Goal: Information Seeking & Learning: Check status

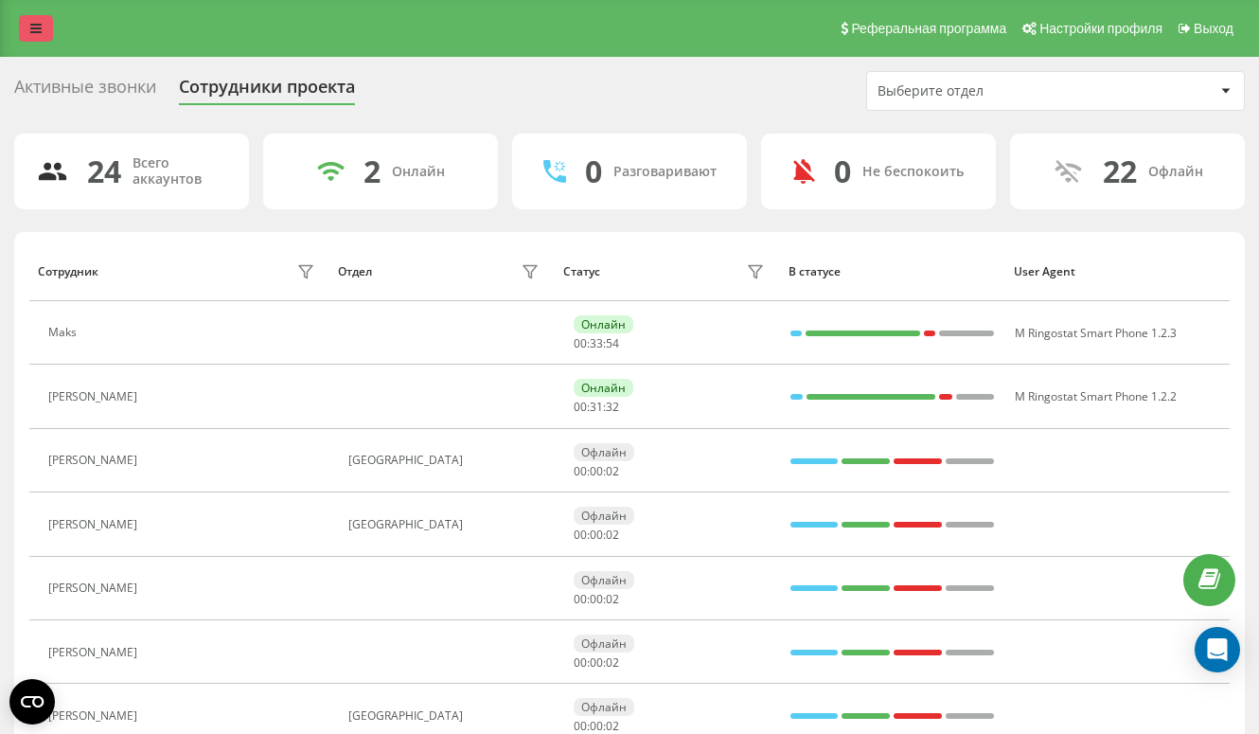
click at [27, 30] on link at bounding box center [36, 28] width 34 height 27
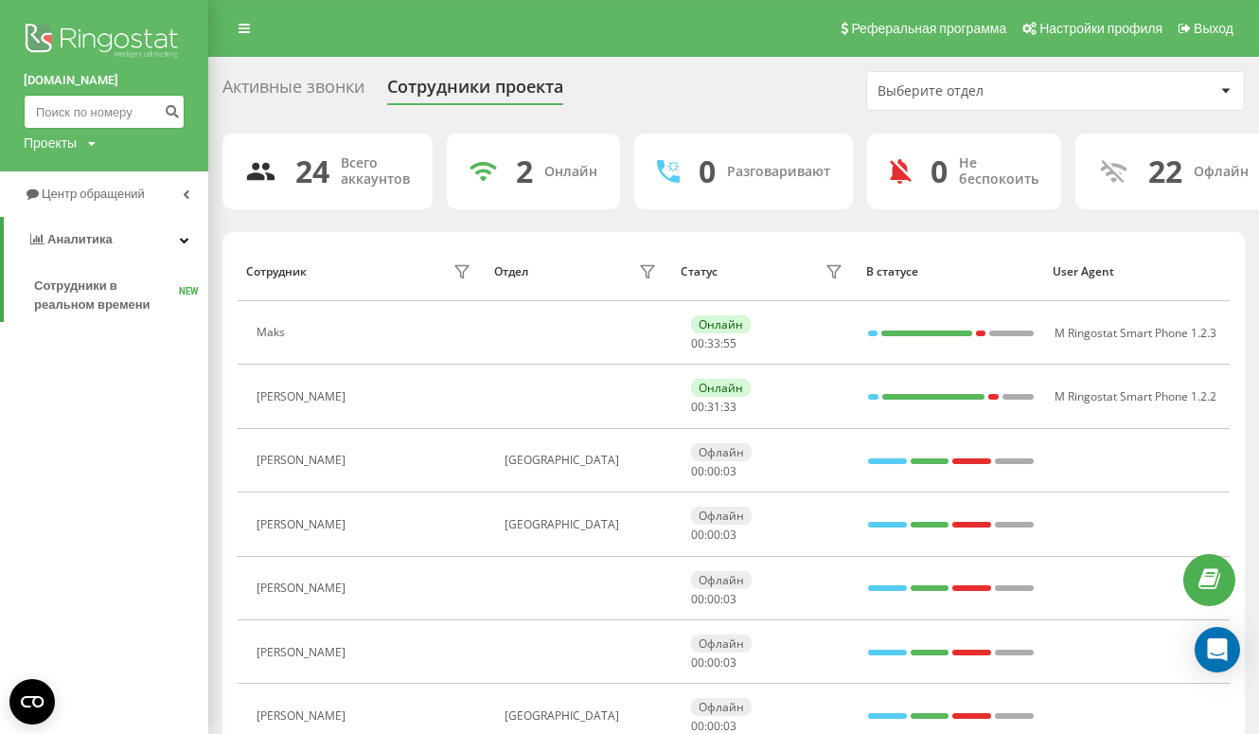
click at [130, 100] on input at bounding box center [104, 112] width 161 height 34
paste input "537 445 815"
type input "537 445 815"
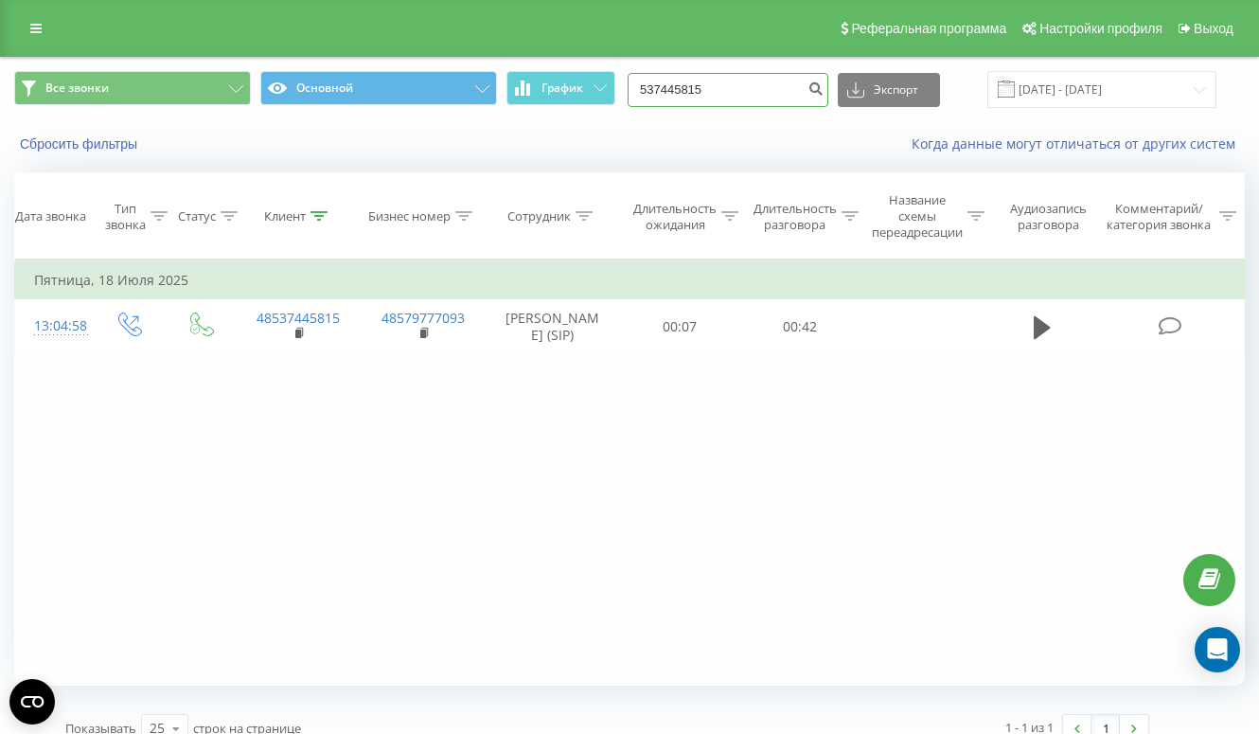
click at [737, 79] on input "537445815" at bounding box center [728, 90] width 201 height 34
paste input "530 321 037"
type input "530 321 037"
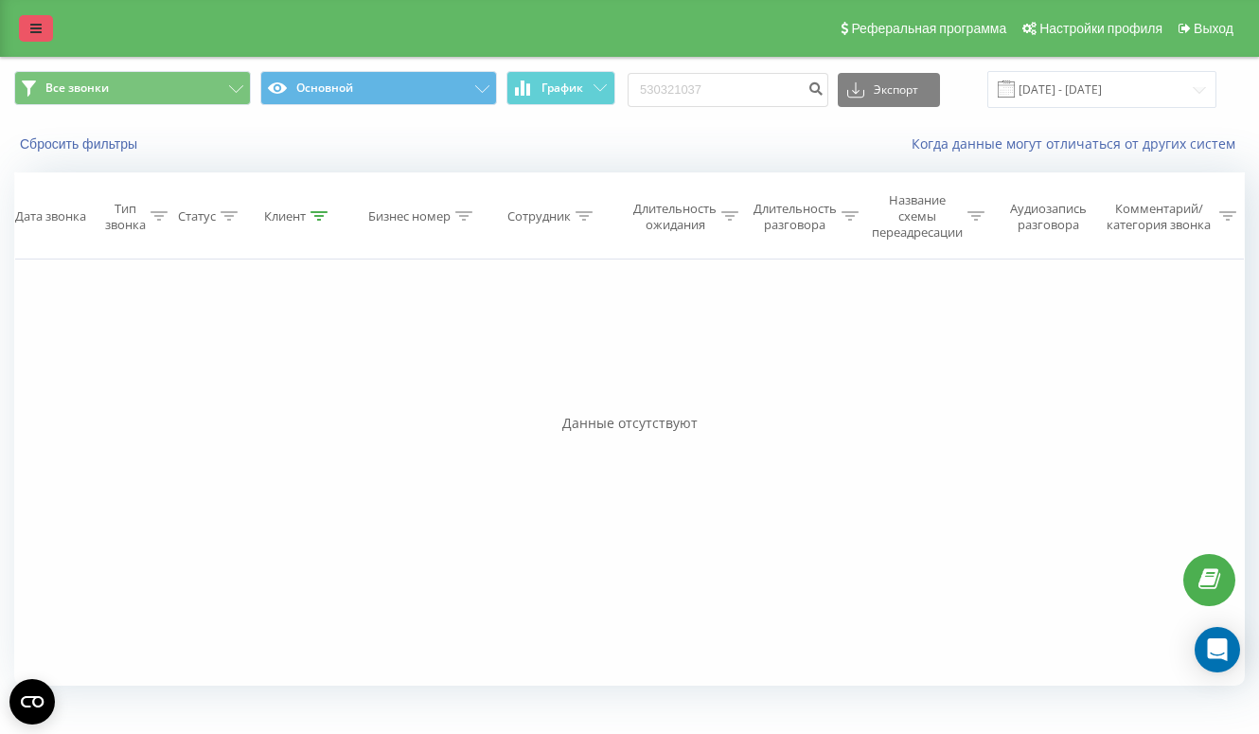
click at [36, 33] on icon at bounding box center [35, 28] width 11 height 13
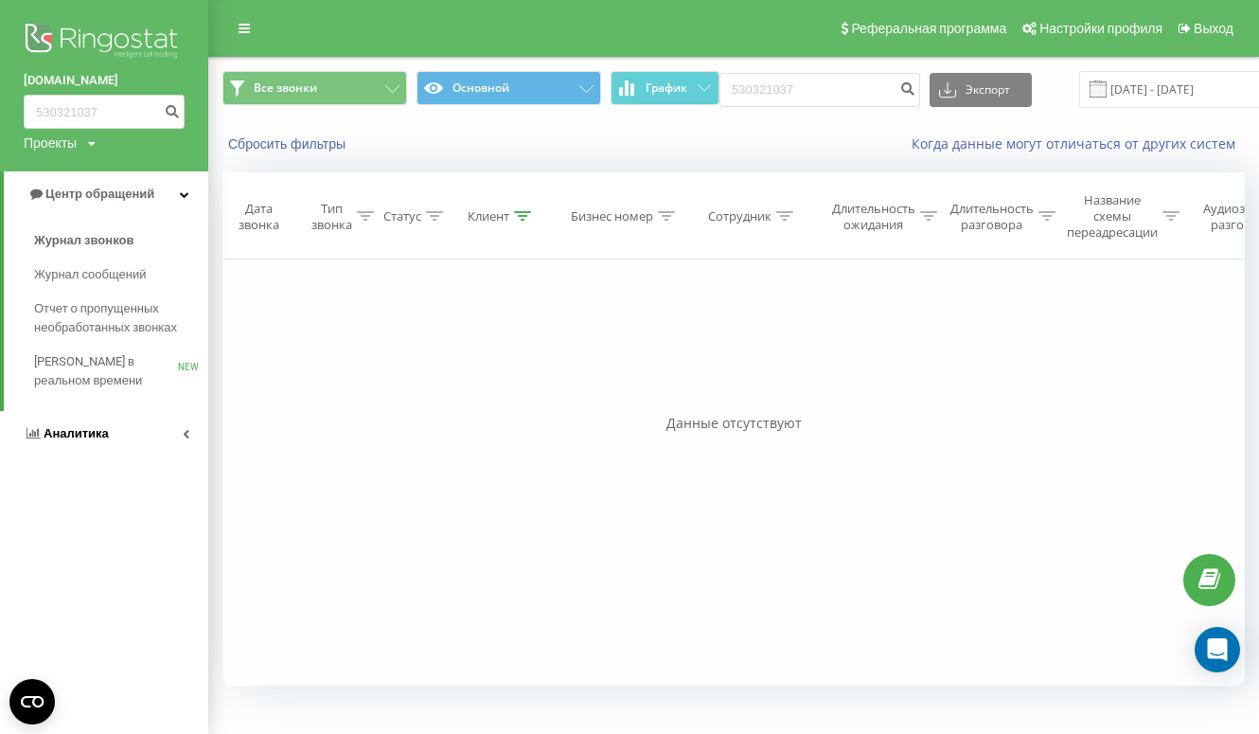
click at [93, 428] on span "Аналитика" at bounding box center [76, 433] width 65 height 14
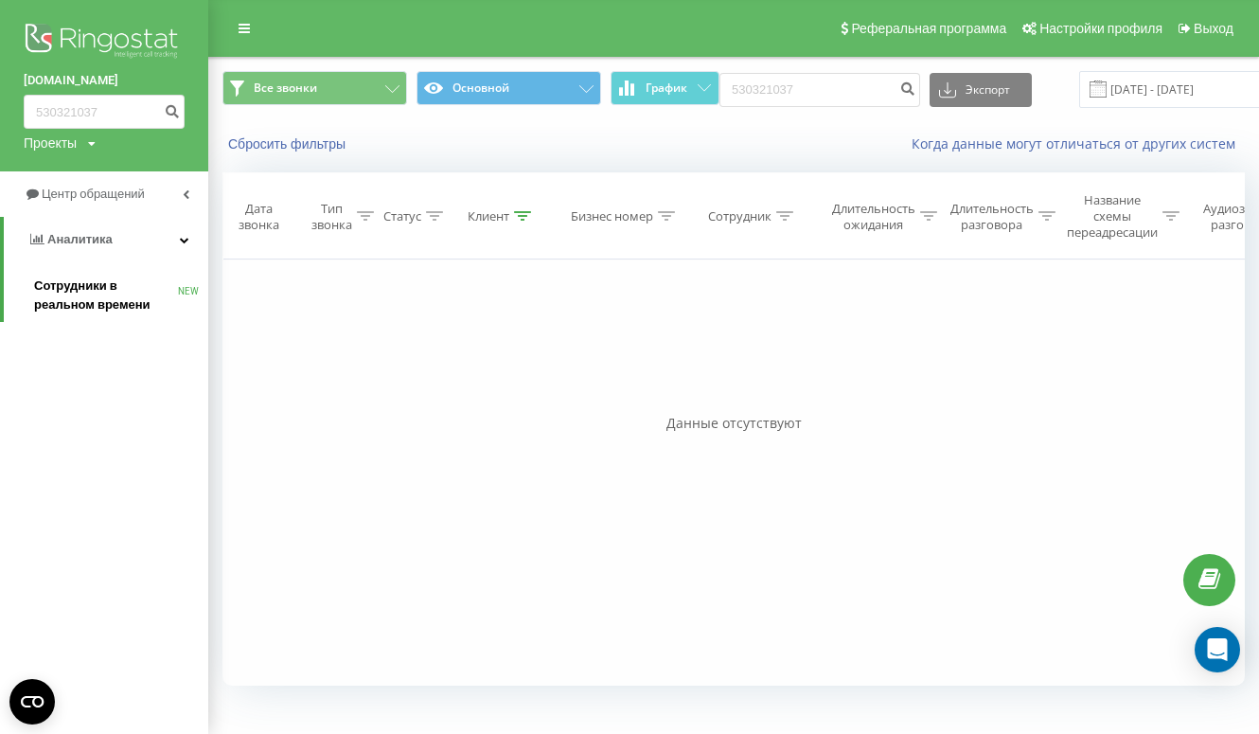
click at [88, 298] on span "Сотрудники в реальном времени" at bounding box center [106, 295] width 144 height 38
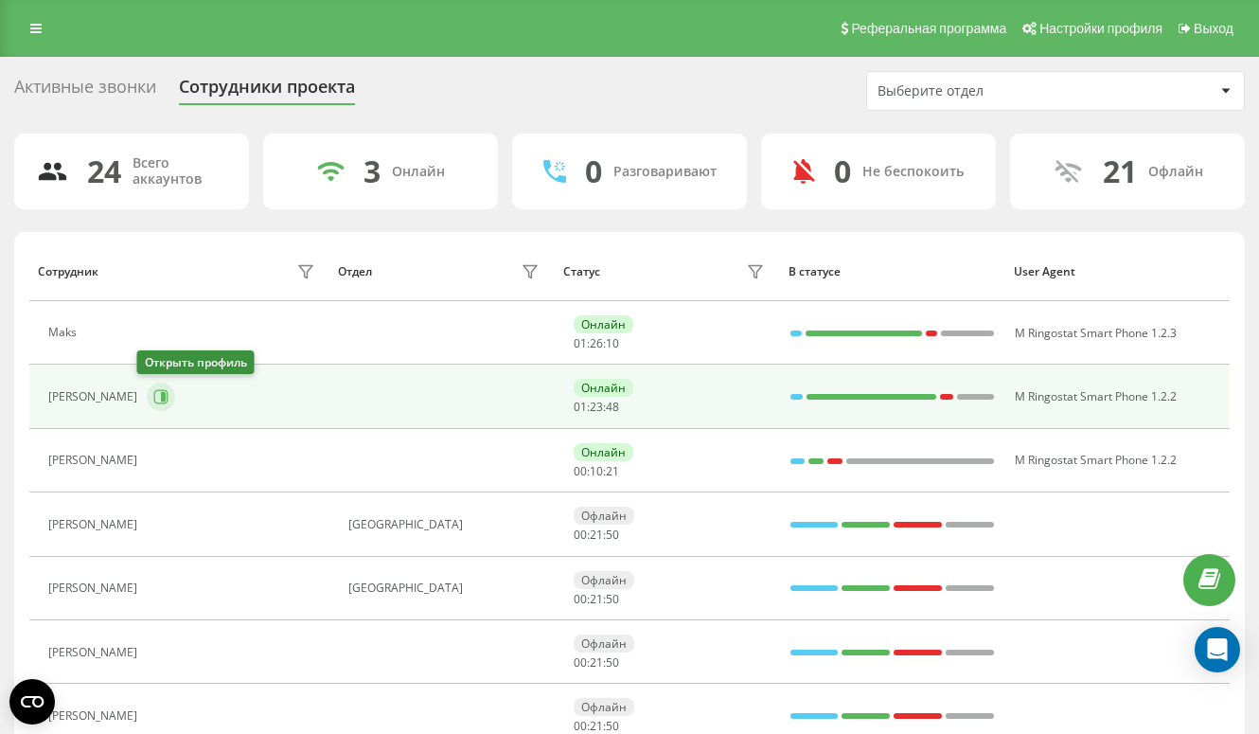
click at [156, 401] on icon at bounding box center [161, 397] width 14 height 14
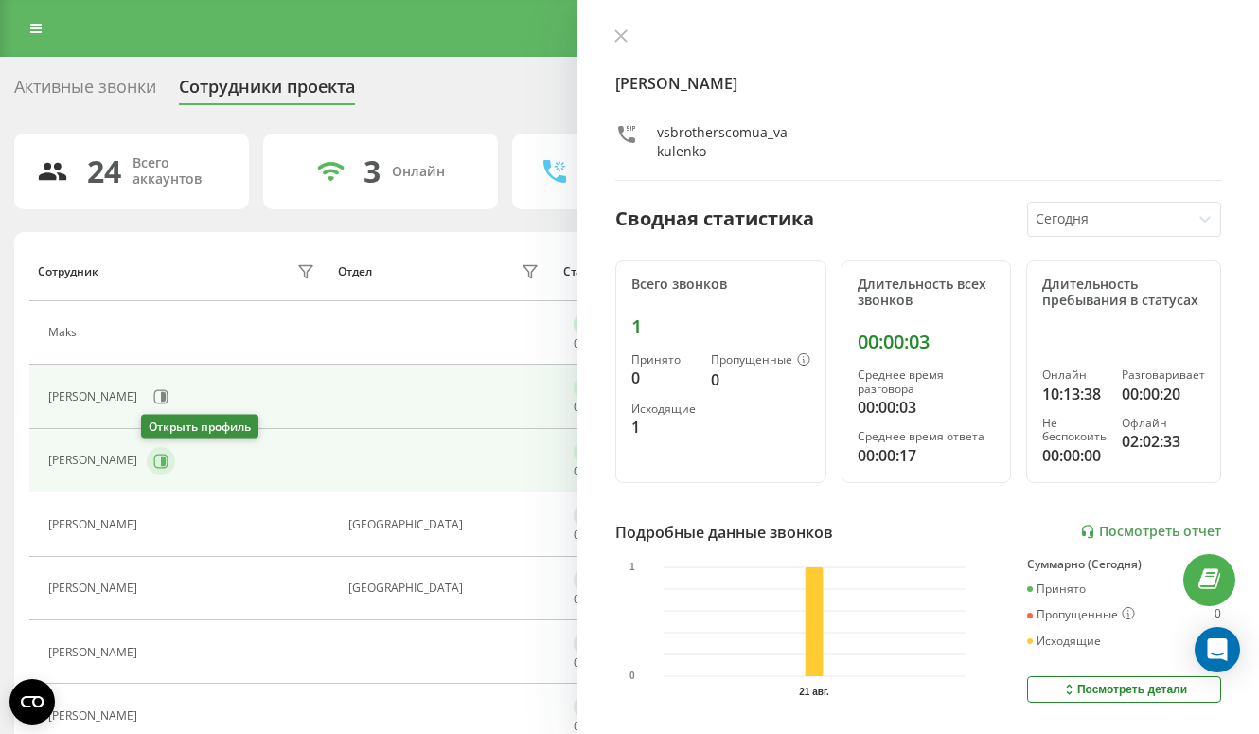
click at [153, 460] on icon at bounding box center [160, 461] width 15 height 15
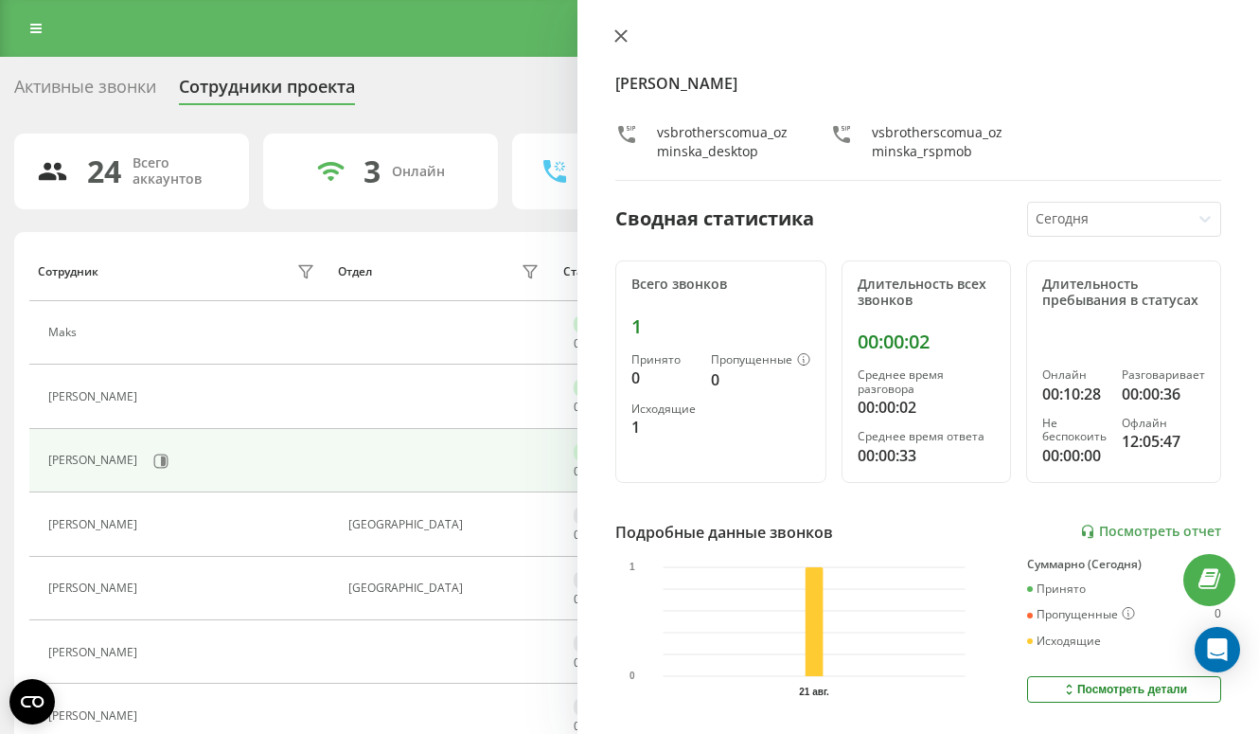
click at [621, 38] on icon at bounding box center [621, 35] width 13 height 13
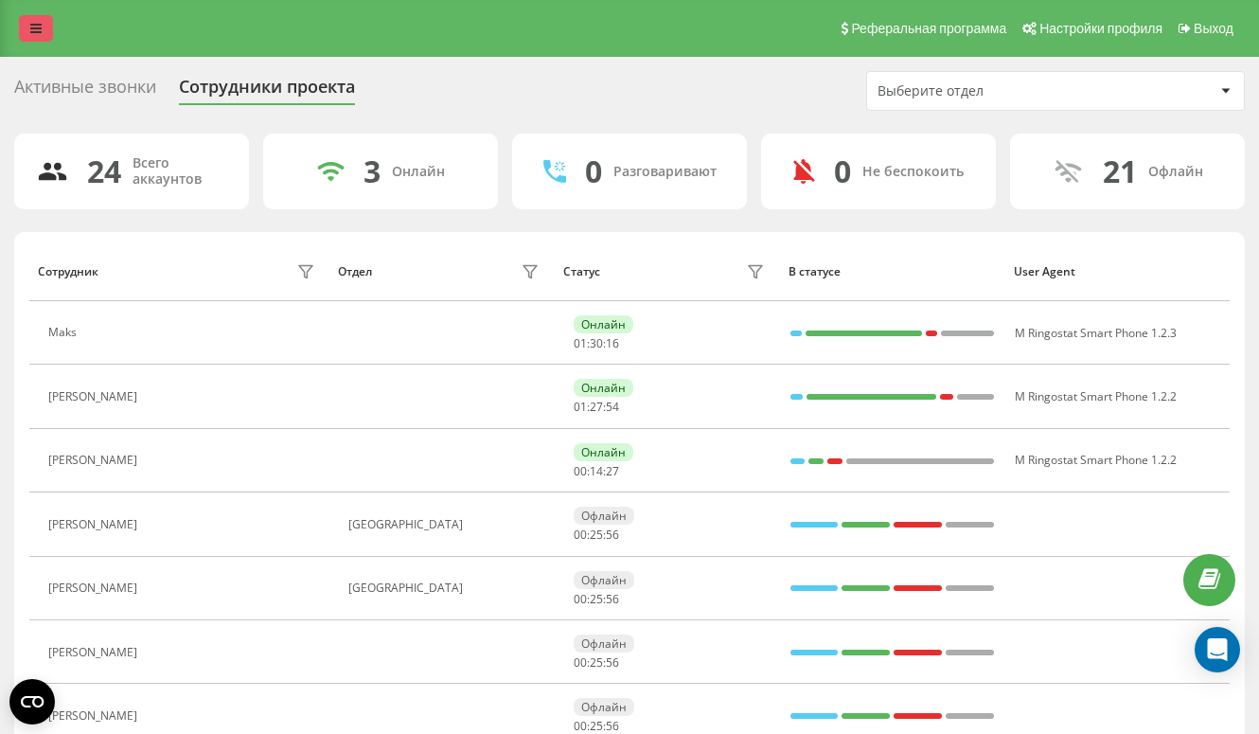
click at [35, 25] on icon at bounding box center [35, 28] width 11 height 13
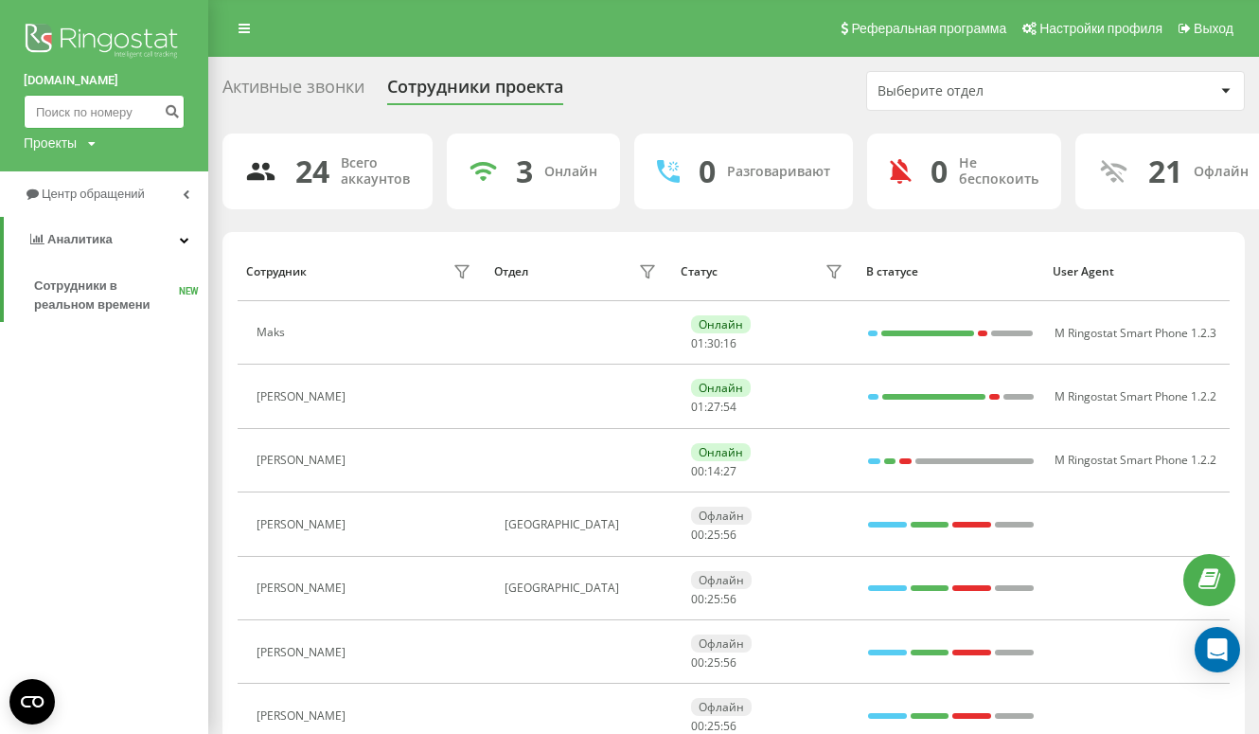
click at [113, 112] on input at bounding box center [104, 112] width 161 height 34
paste input "505 459 105"
type input "505 459 105"
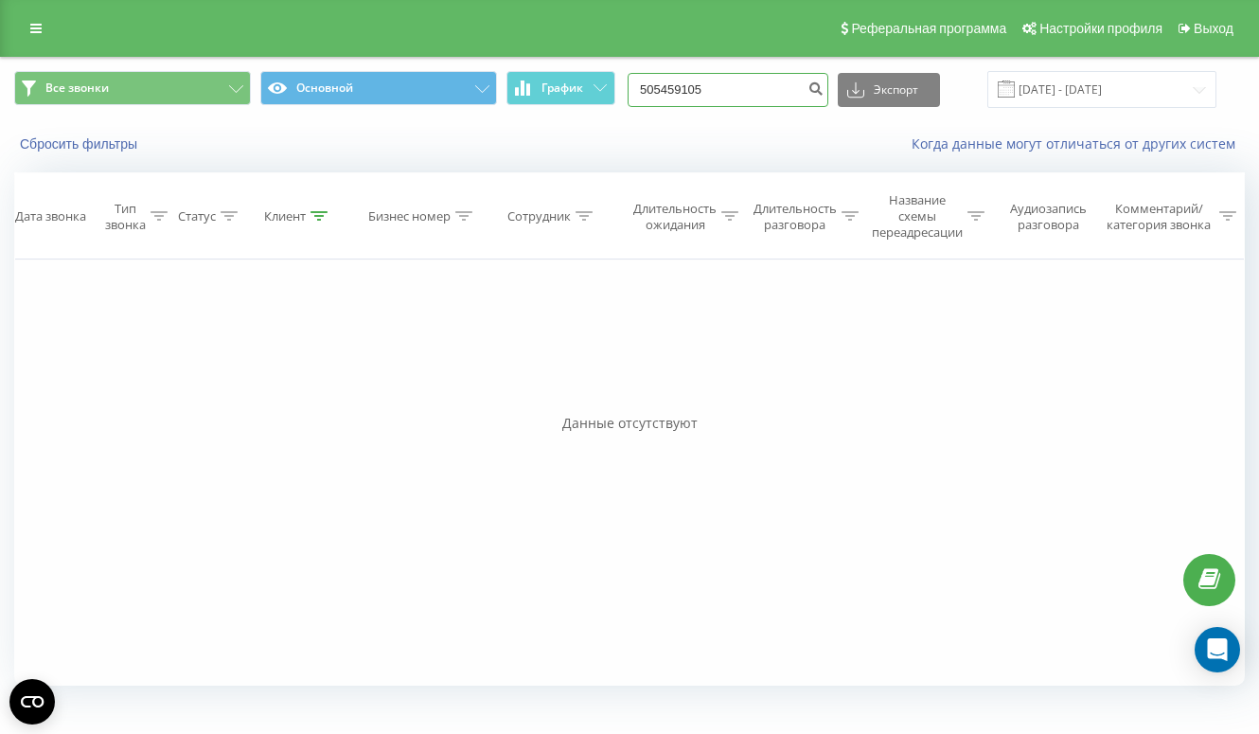
click at [735, 80] on input "505459105" at bounding box center [728, 90] width 201 height 34
paste input "607 457 381"
type input "607 457 381"
click at [736, 92] on input "607457381" at bounding box center [728, 90] width 201 height 34
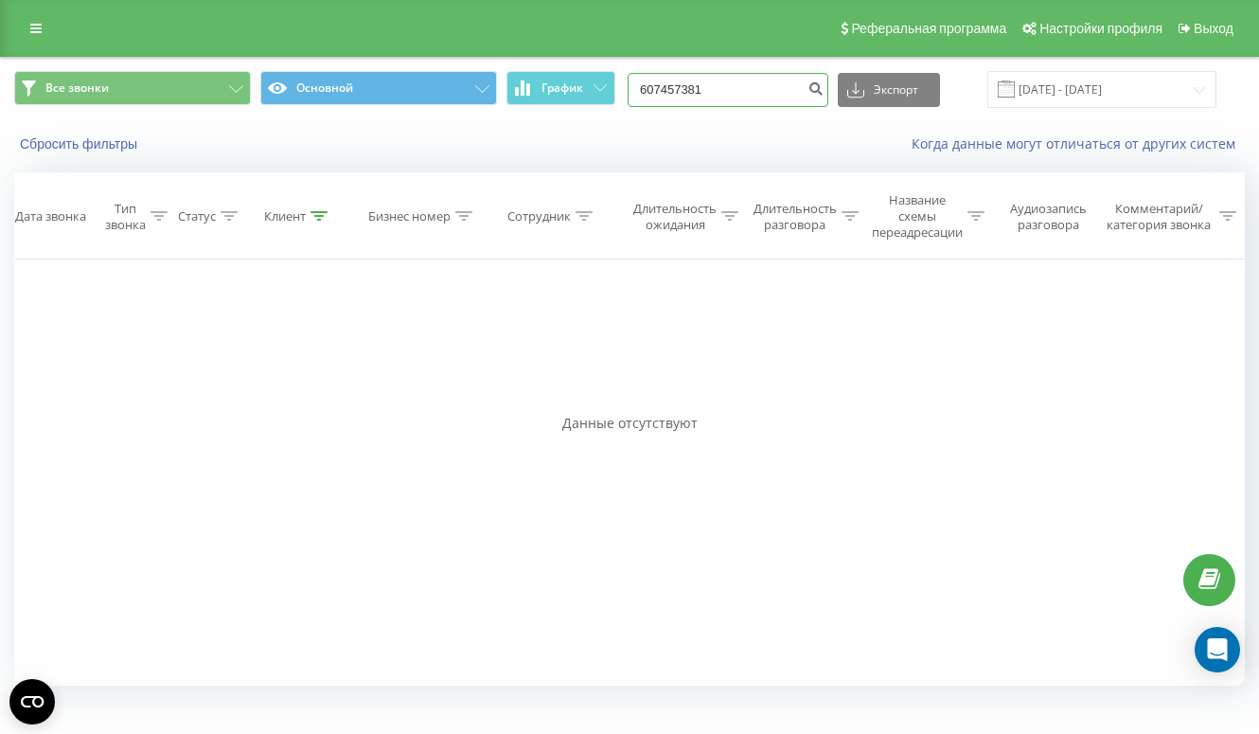
click at [736, 92] on input "607457381" at bounding box center [728, 90] width 201 height 34
paste input "607 457 381"
type input "607 457 381"
click at [717, 95] on input "607457381" at bounding box center [728, 90] width 201 height 34
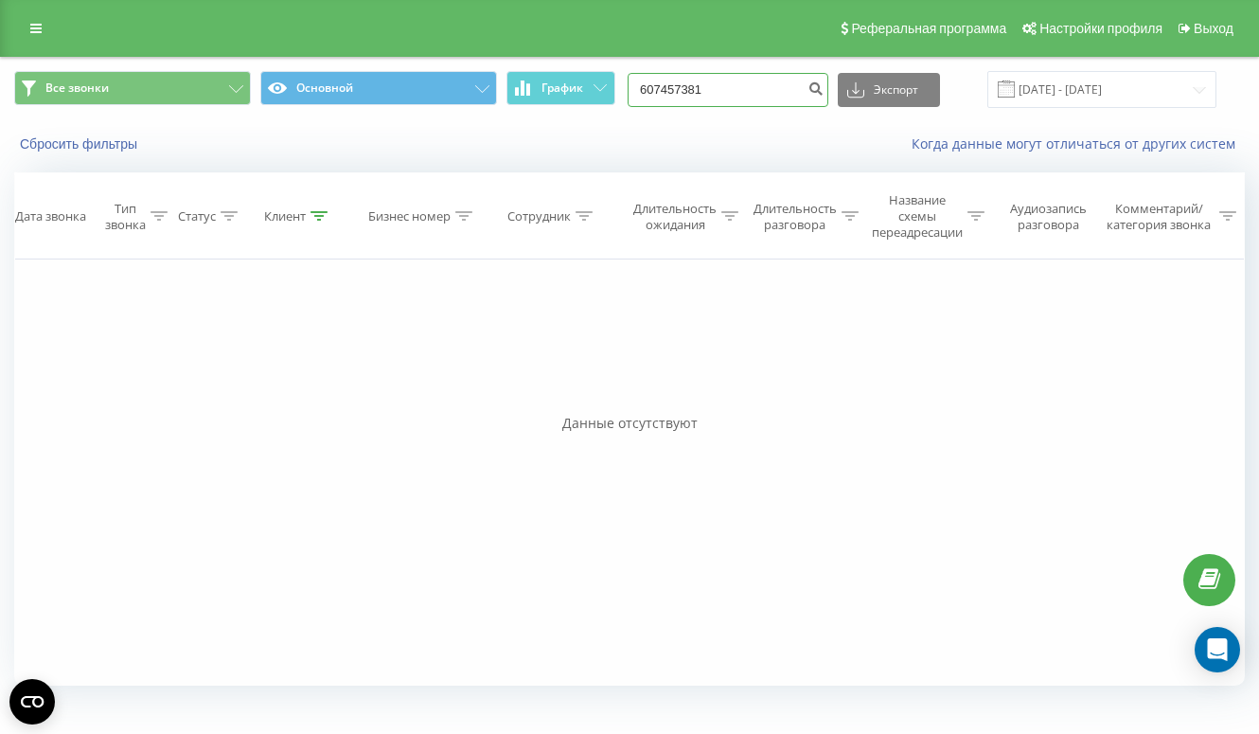
click at [717, 95] on input "607457381" at bounding box center [728, 90] width 201 height 34
paste input "505 459 105"
type input "505 459 105"
click at [722, 89] on input "505459105" at bounding box center [728, 90] width 201 height 34
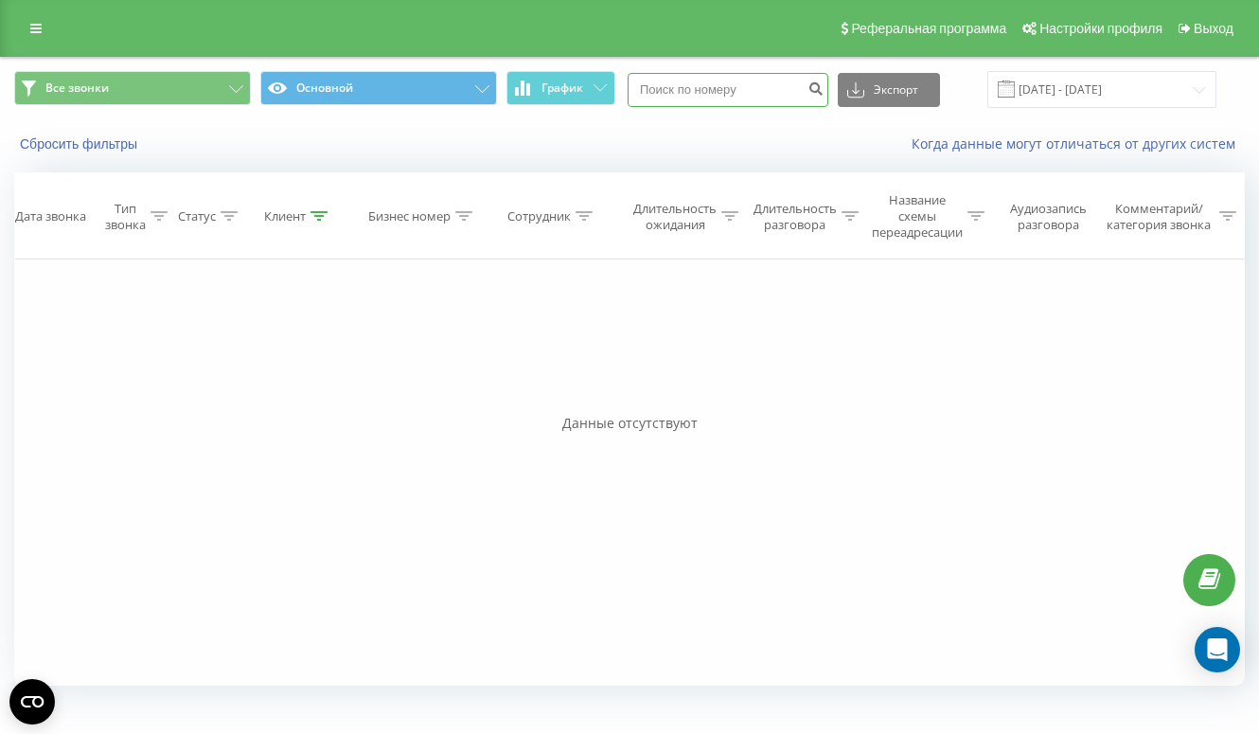
paste input "+48 695 637 995"
type input "+48 695 637 995"
click at [694, 91] on input "[PHONE_NUMBER]" at bounding box center [728, 90] width 201 height 34
type input "48695637995"
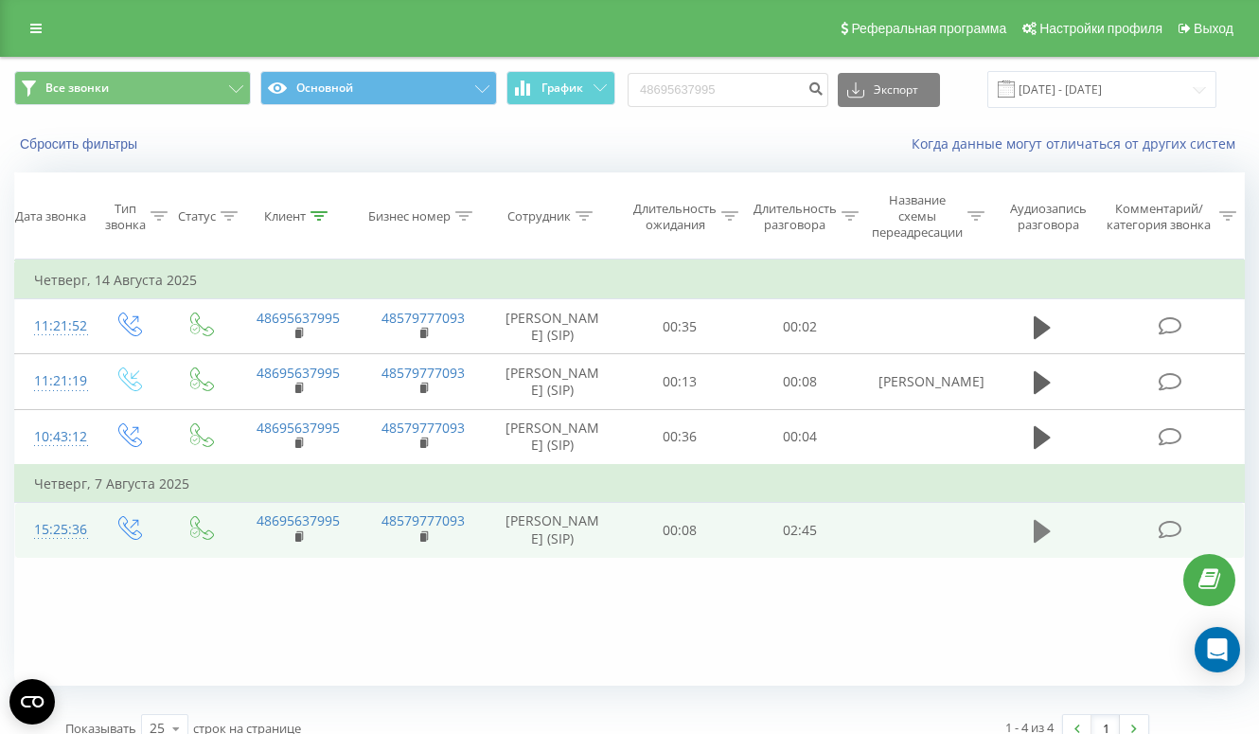
click at [1037, 538] on icon at bounding box center [1042, 530] width 17 height 23
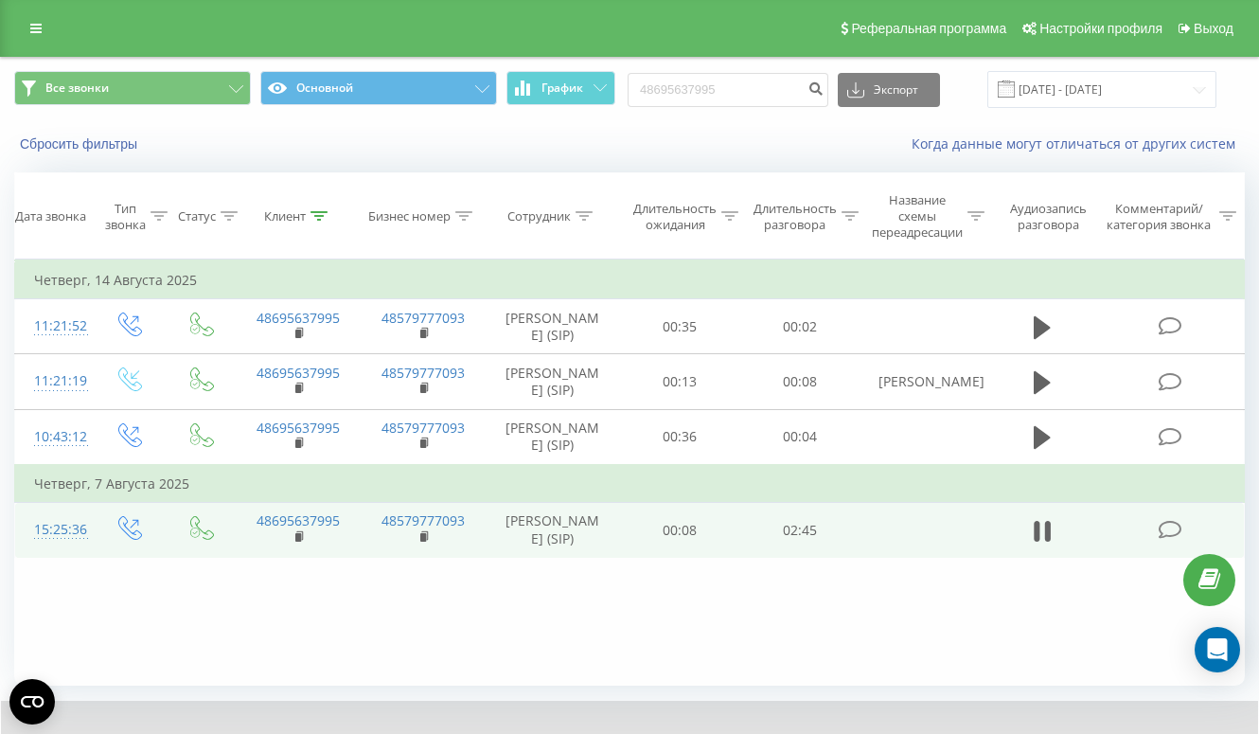
scroll to position [96, 0]
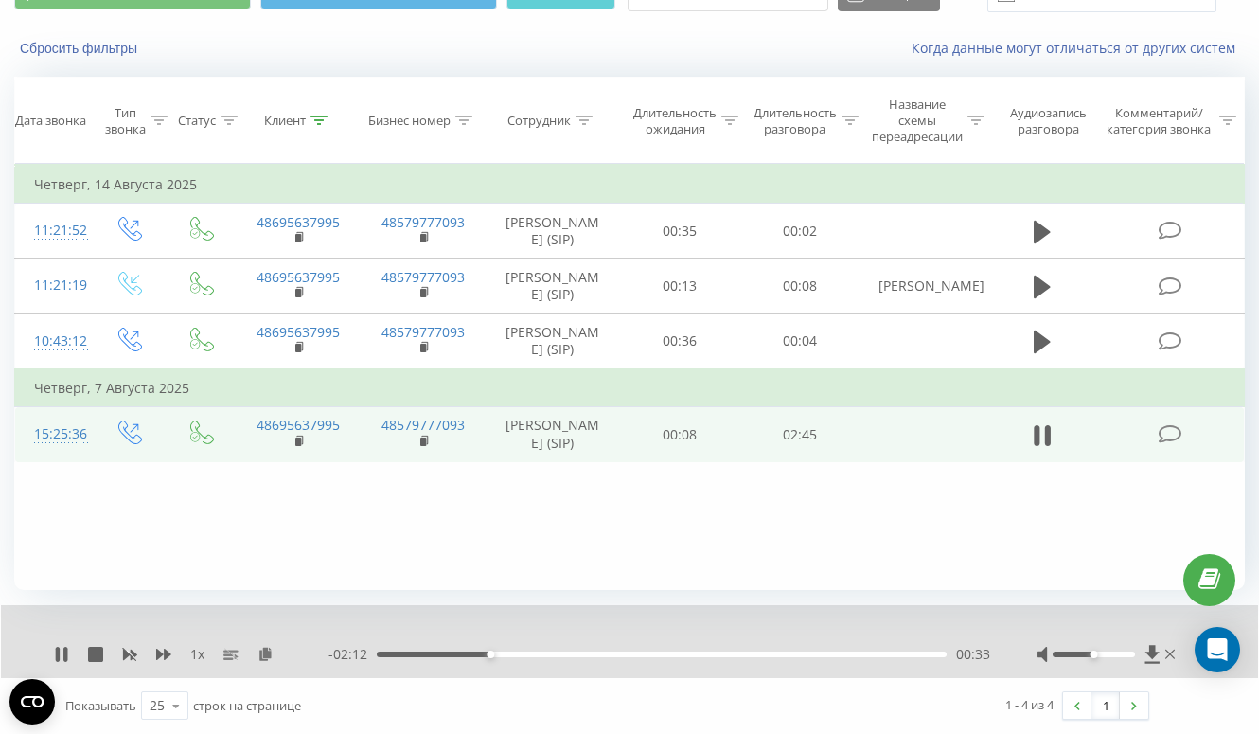
click at [827, 655] on div "00:33" at bounding box center [662, 654] width 570 height 6
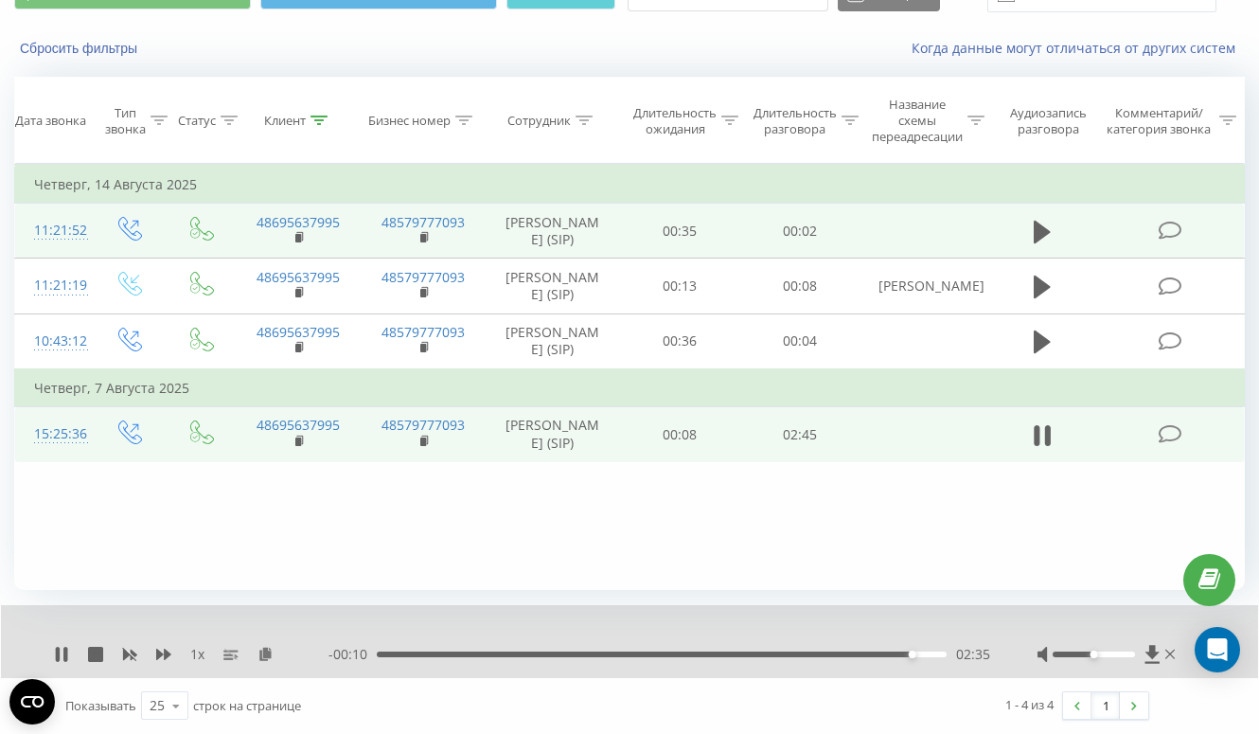
scroll to position [0, 0]
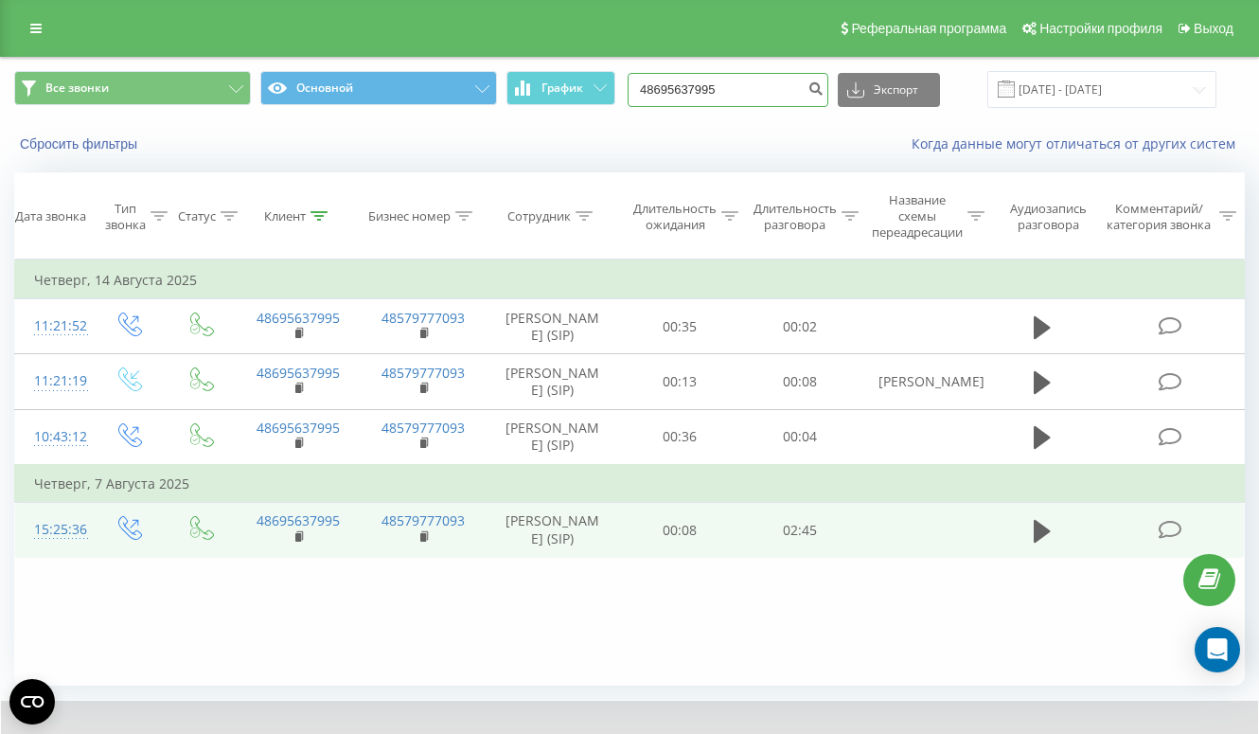
click at [795, 79] on input "48695637995" at bounding box center [728, 90] width 201 height 34
paste input "511 934 123"
type input "511 934 123"
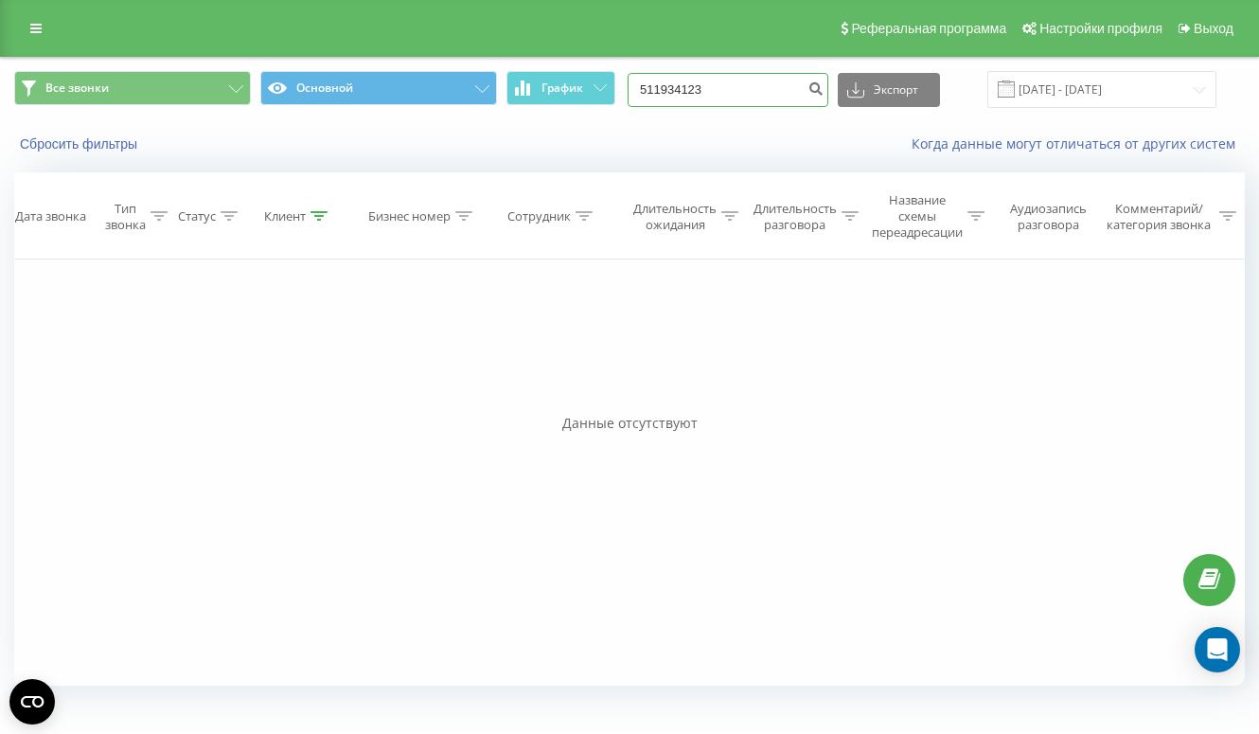
click at [745, 95] on input "511934123" at bounding box center [728, 90] width 201 height 34
paste input "+48 692 830 190"
drag, startPoint x: 692, startPoint y: 92, endPoint x: 681, endPoint y: 92, distance: 11.4
click at [681, 92] on input "+48 692 830 190" at bounding box center [728, 90] width 201 height 34
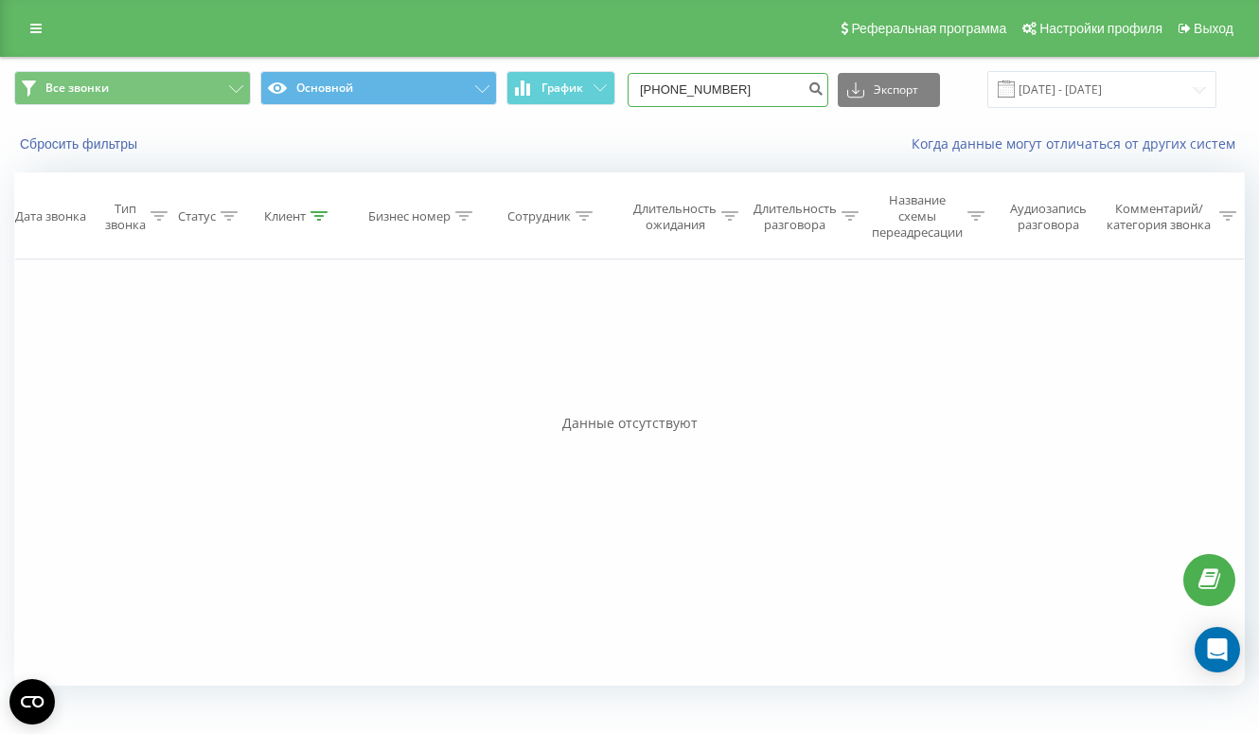
click at [698, 91] on input "+48 692 830 190" at bounding box center [728, 90] width 201 height 34
type input "48 692 830 190"
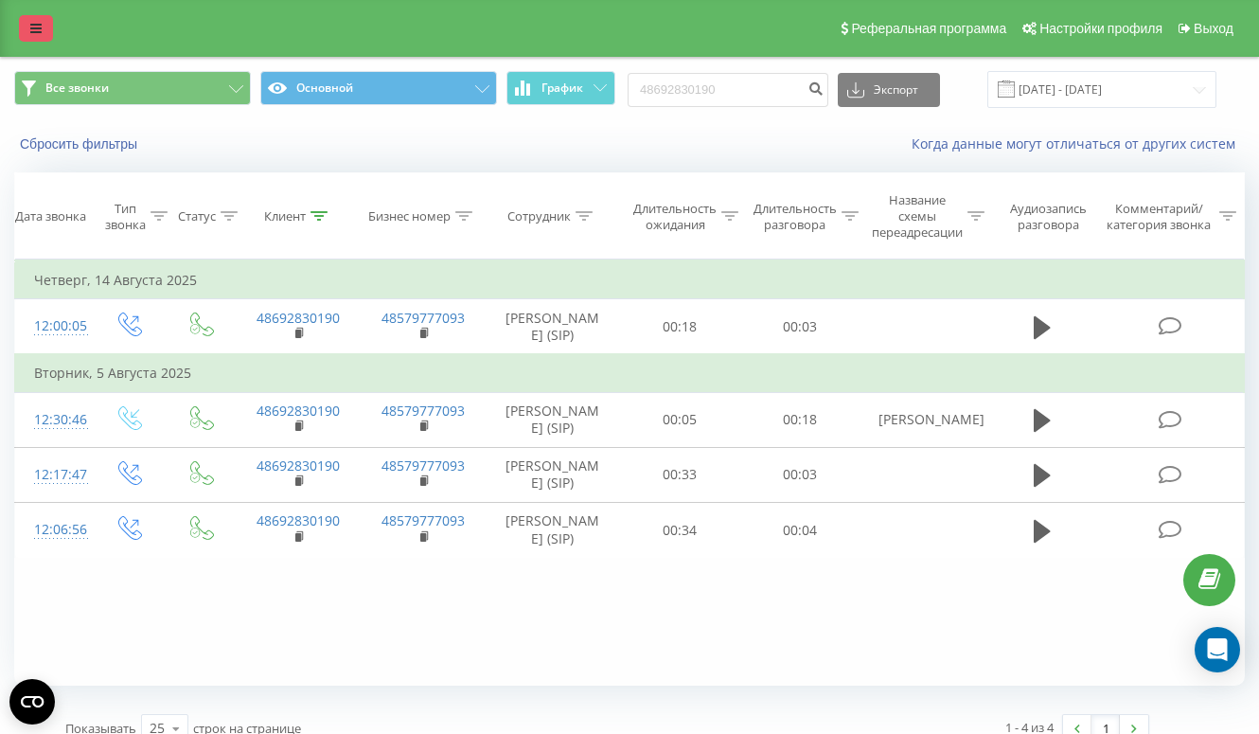
click at [42, 23] on link at bounding box center [36, 28] width 34 height 27
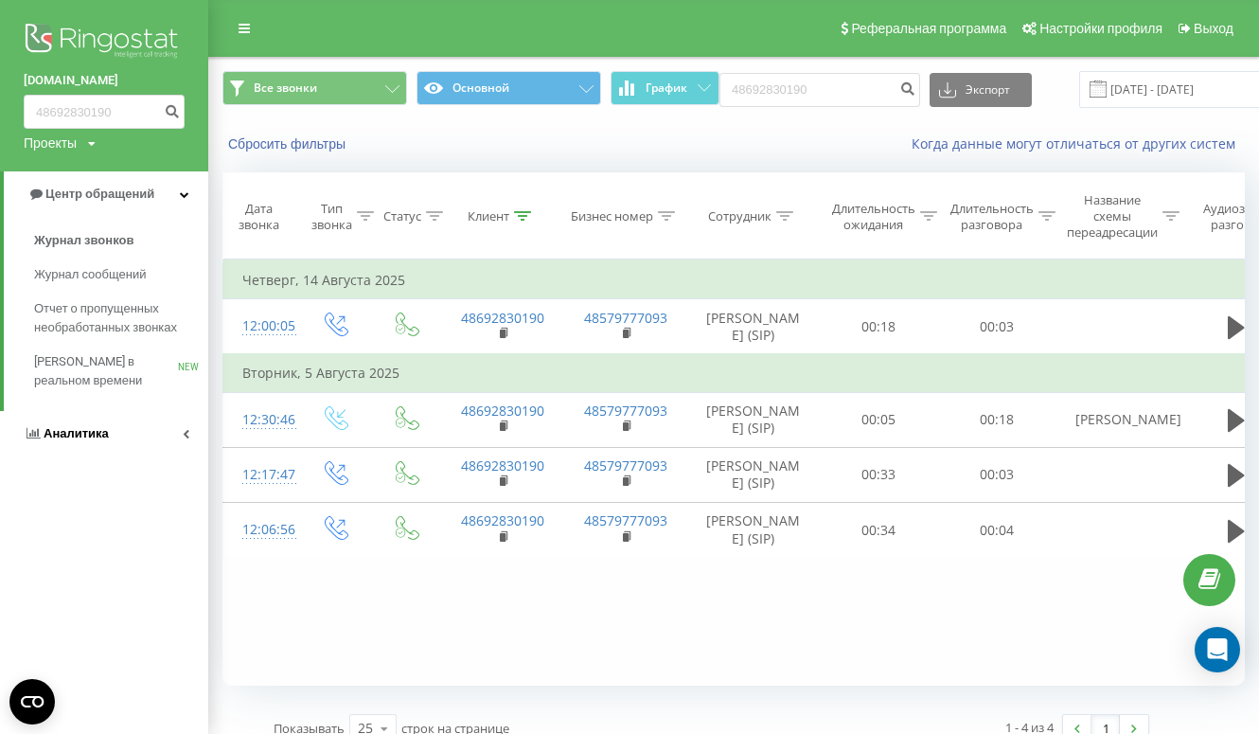
click at [111, 433] on link "Аналитика" at bounding box center [104, 433] width 208 height 45
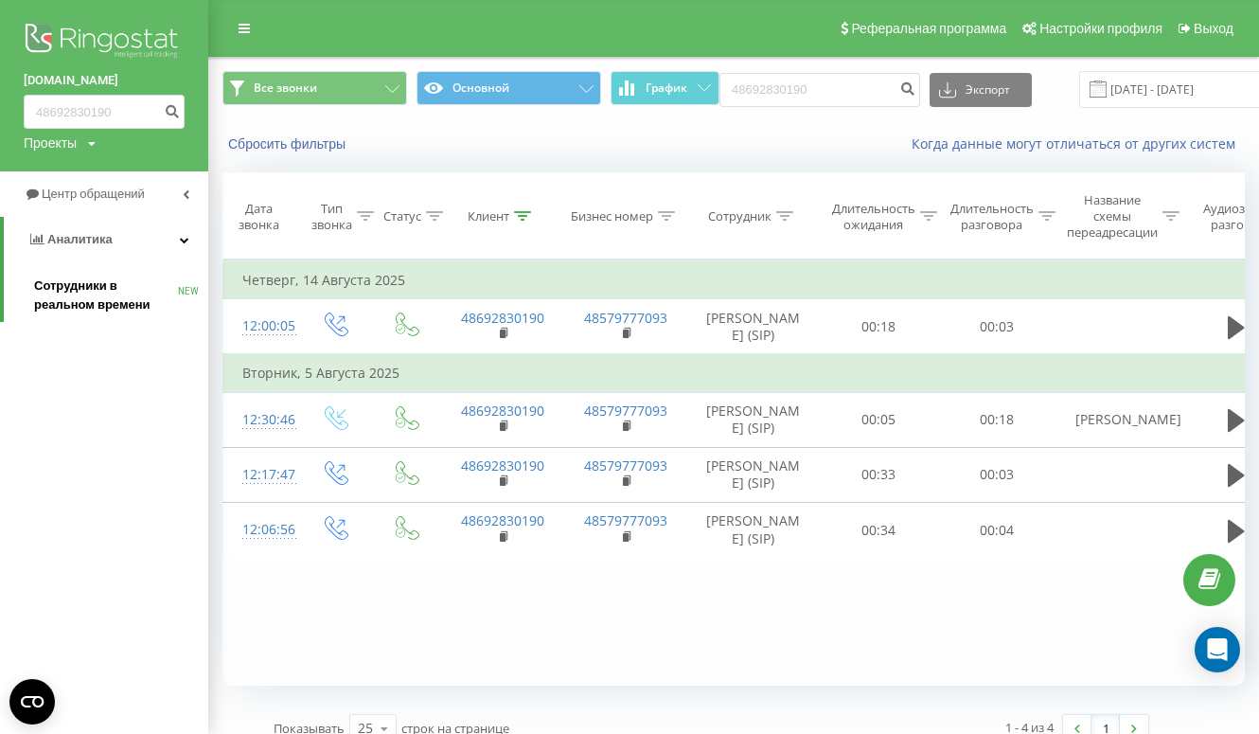
click at [99, 299] on span "Сотрудники в реальном времени" at bounding box center [106, 295] width 144 height 38
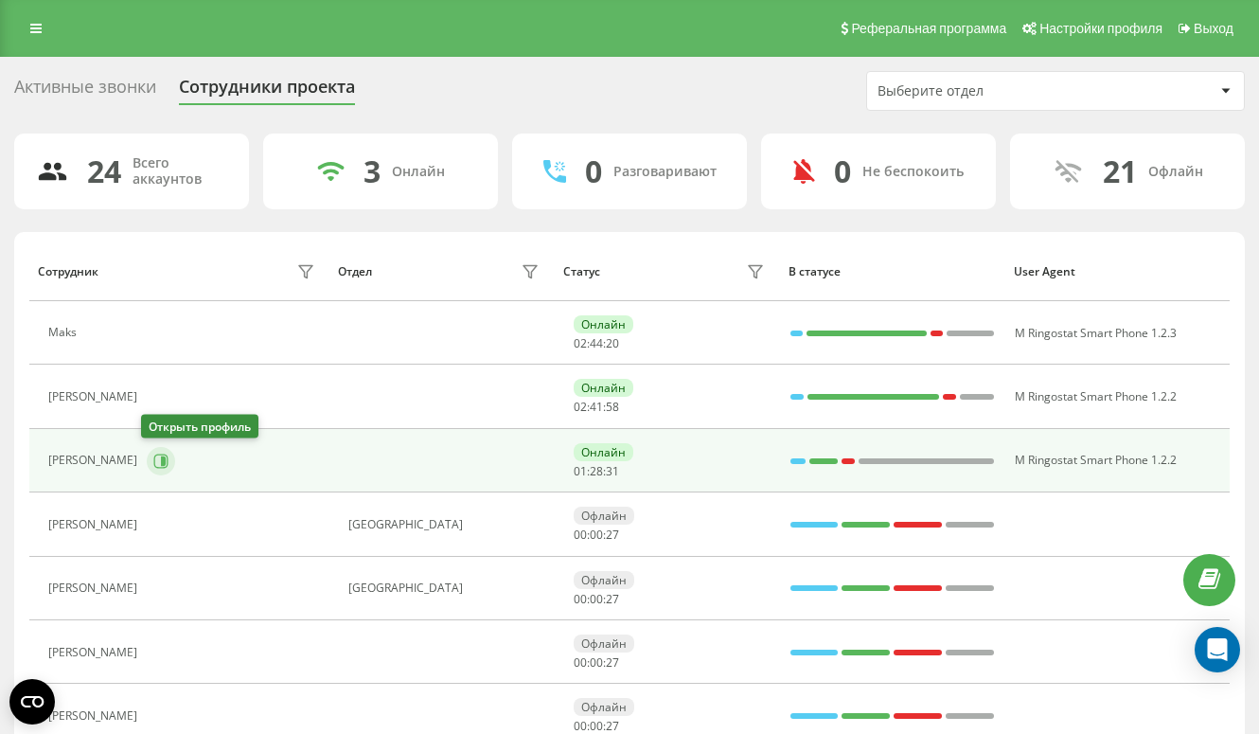
click at [165, 463] on button at bounding box center [161, 461] width 28 height 28
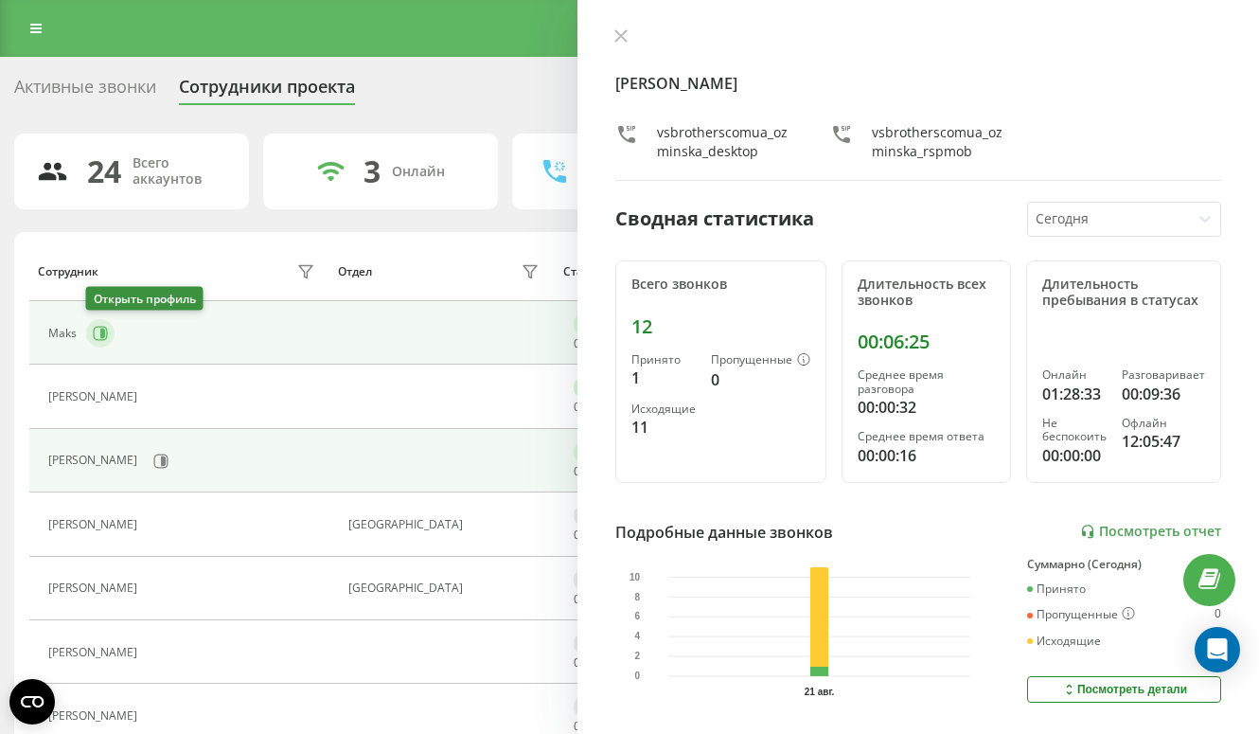
click at [94, 331] on icon at bounding box center [101, 333] width 14 height 14
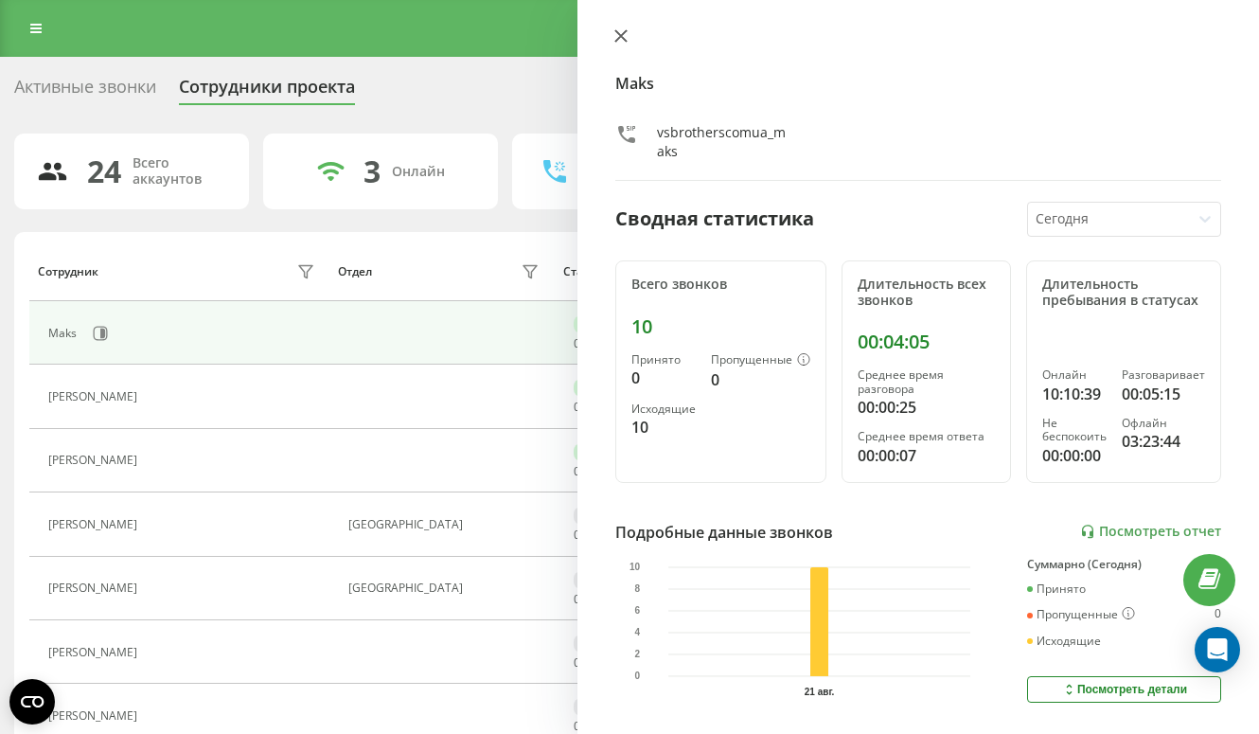
click at [621, 44] on button at bounding box center [621, 37] width 25 height 18
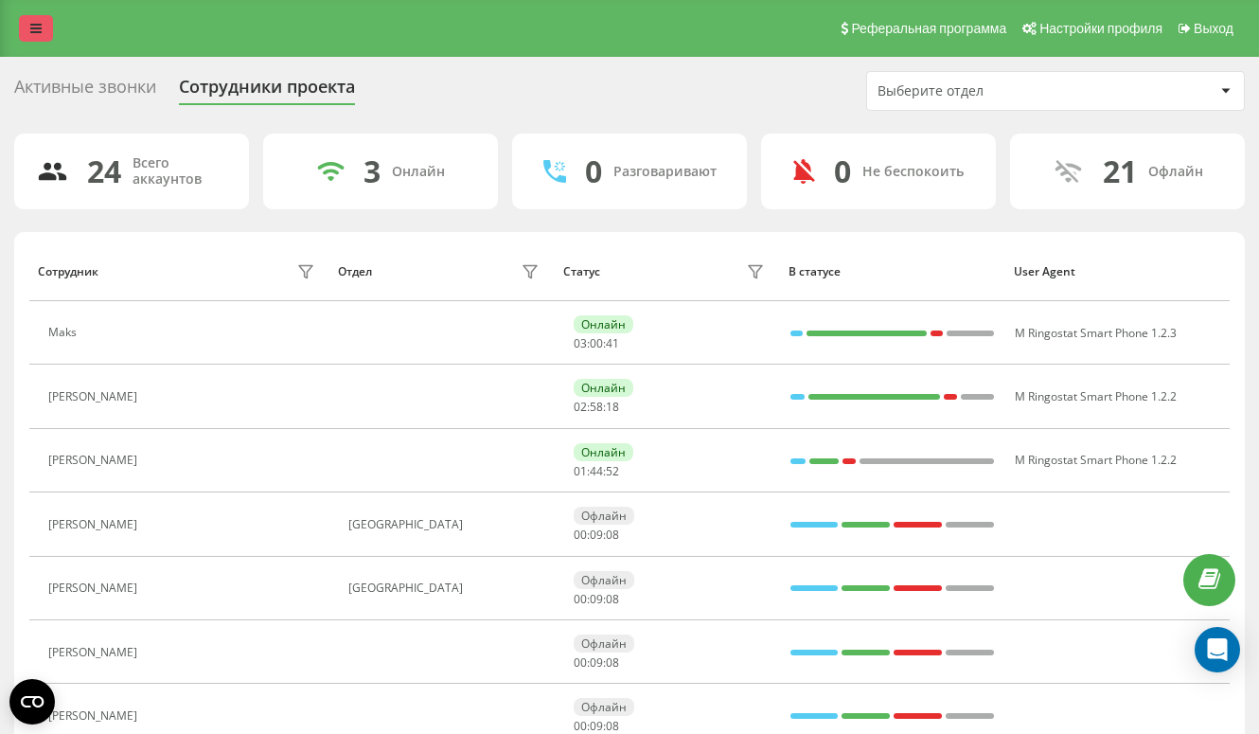
click at [30, 34] on icon at bounding box center [35, 28] width 11 height 13
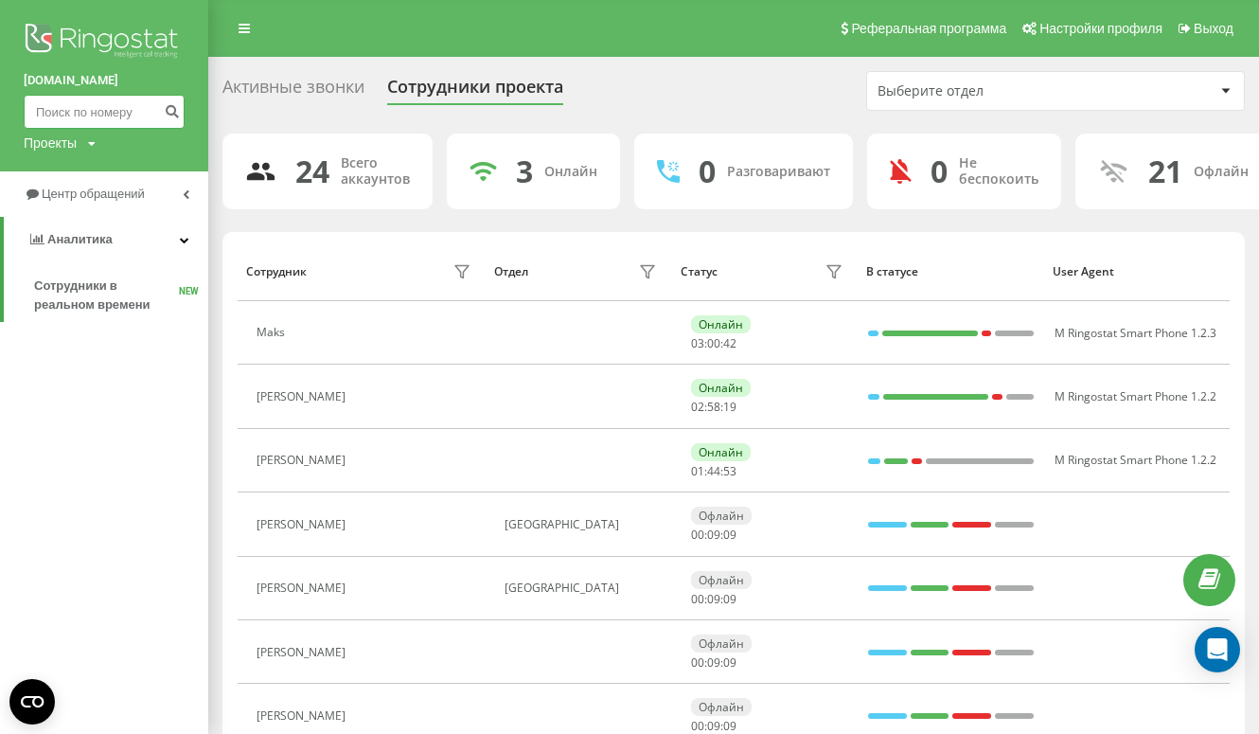
click at [82, 112] on input at bounding box center [104, 112] width 161 height 34
paste input "511 934 123"
type input "511 934 123"
